Goal: Task Accomplishment & Management: Manage account settings

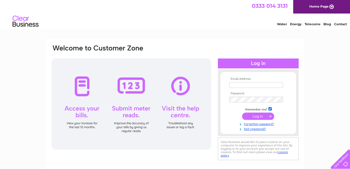
type input "Sales@musicstation.me.uk"
click at [260, 113] on input "submit" at bounding box center [258, 116] width 32 height 7
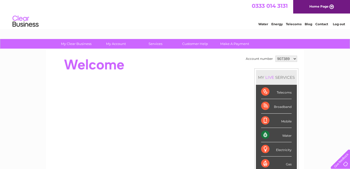
click at [294, 59] on select "907389 1132248 1132249" at bounding box center [286, 59] width 22 height 6
select select "1132248"
click at [275, 56] on select "907389 1132248 1132249" at bounding box center [286, 59] width 22 height 6
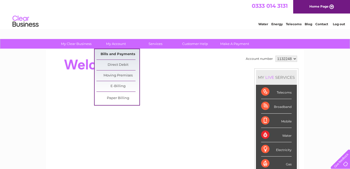
click at [128, 53] on link "Bills and Payments" at bounding box center [117, 54] width 43 height 10
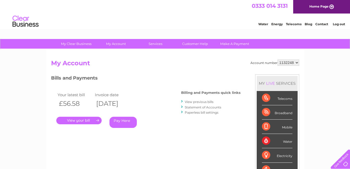
click at [96, 119] on link "." at bounding box center [78, 121] width 45 height 8
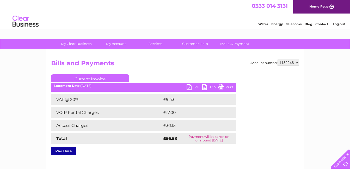
click at [196, 86] on link "PDF" at bounding box center [195, 88] width 16 height 8
